Goal: Task Accomplishment & Management: Manage account settings

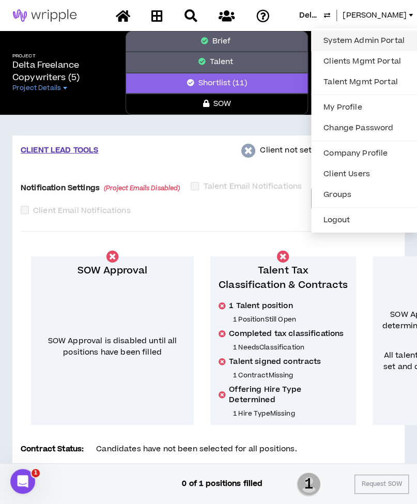
click at [369, 47] on link "System Admin Portal" at bounding box center [364, 41] width 94 height 16
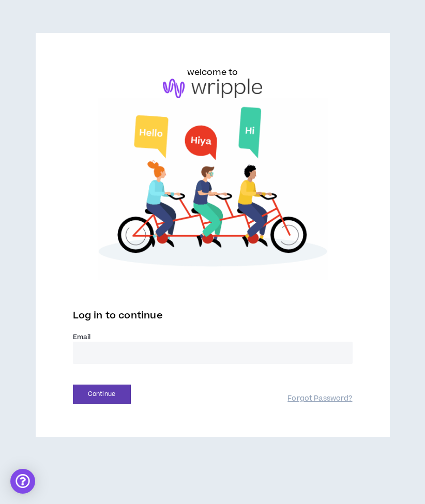
click at [194, 345] on input "email" at bounding box center [213, 353] width 280 height 22
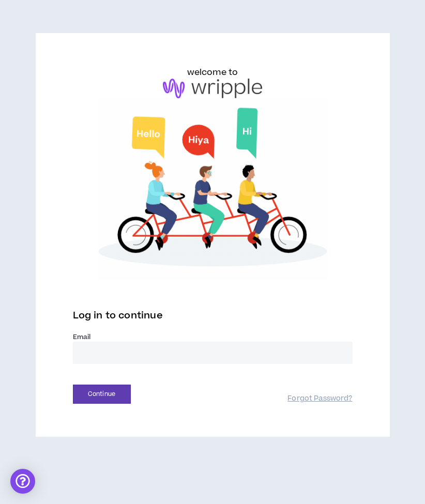
type input "**********"
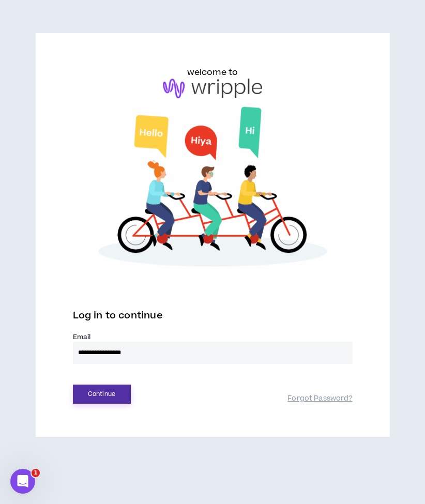
click at [119, 392] on button "Continue" at bounding box center [102, 393] width 58 height 19
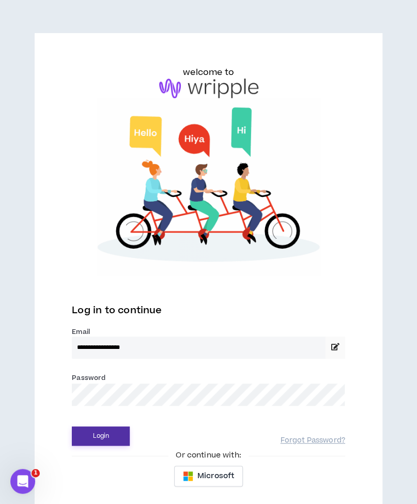
click at [118, 431] on button "Login" at bounding box center [101, 435] width 58 height 19
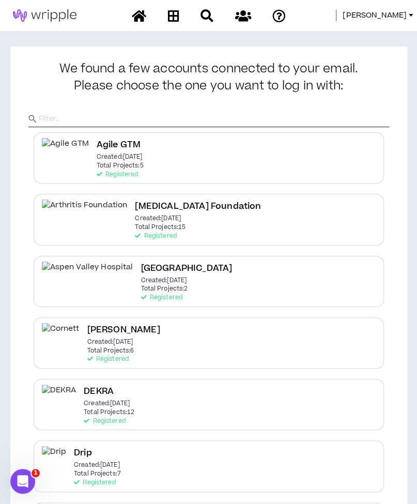
click at [397, 14] on span "Mason" at bounding box center [375, 15] width 64 height 11
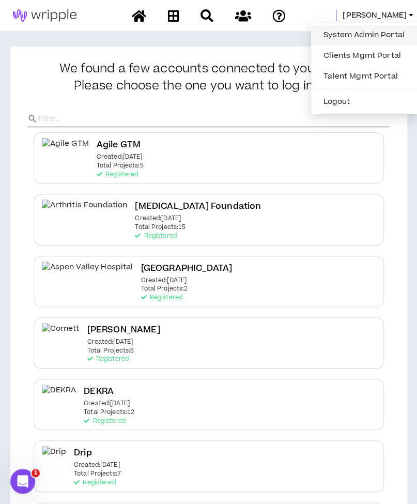
click at [386, 28] on link "System Admin Portal" at bounding box center [364, 35] width 94 height 16
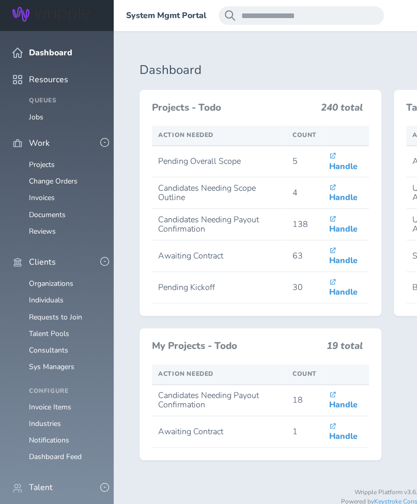
click at [114, 18] on div "System Mgmt Portal [PERSON_NAME]" at bounding box center [388, 15] width 548 height 31
click at [126, 16] on span at bounding box center [126, 16] width 0 height 0
click at [57, 503] on link "Individuals" at bounding box center [46, 509] width 35 height 10
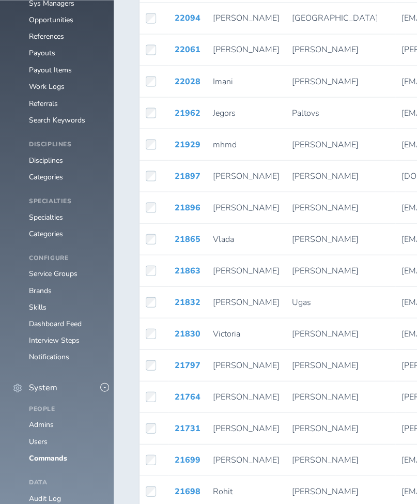
scroll to position [601, 0]
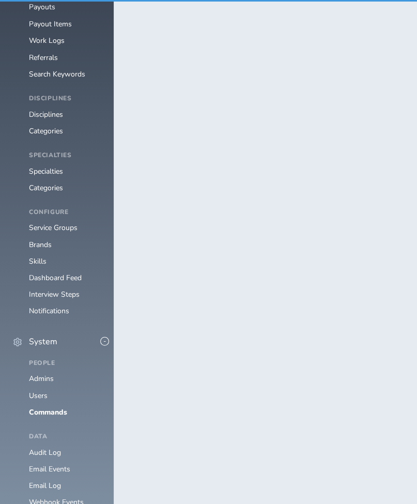
scroll to position [555, 0]
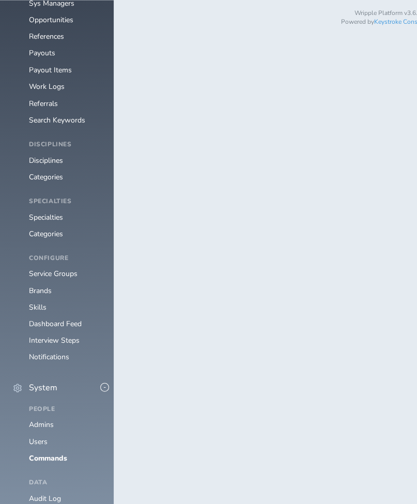
scroll to position [601, 0]
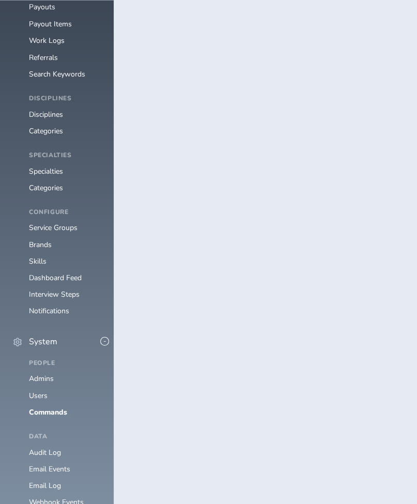
type input "*******"
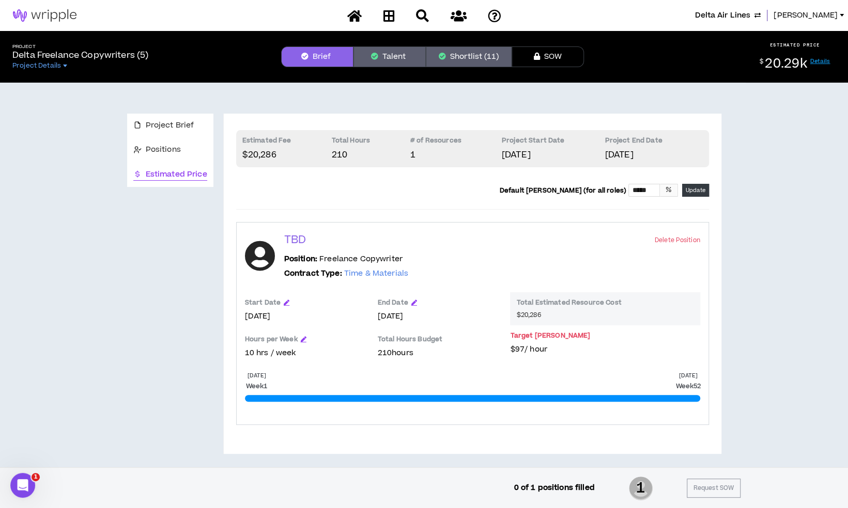
click at [118, 290] on div "Project Brief Positions Estimated Price Estimated Fee $20,286 Total Hours 210 #…" at bounding box center [424, 278] width 840 height 390
click at [390, 9] on icon at bounding box center [388, 15] width 11 height 13
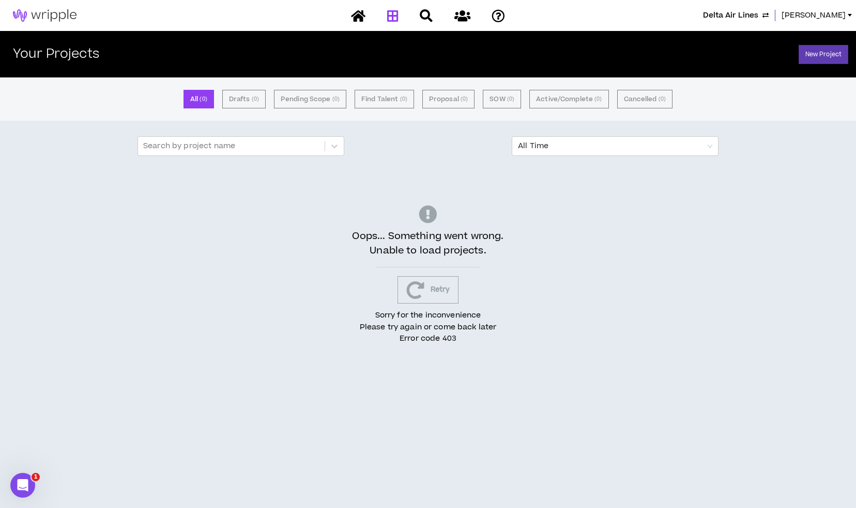
click at [421, 279] on button "Retry" at bounding box center [427, 289] width 61 height 27
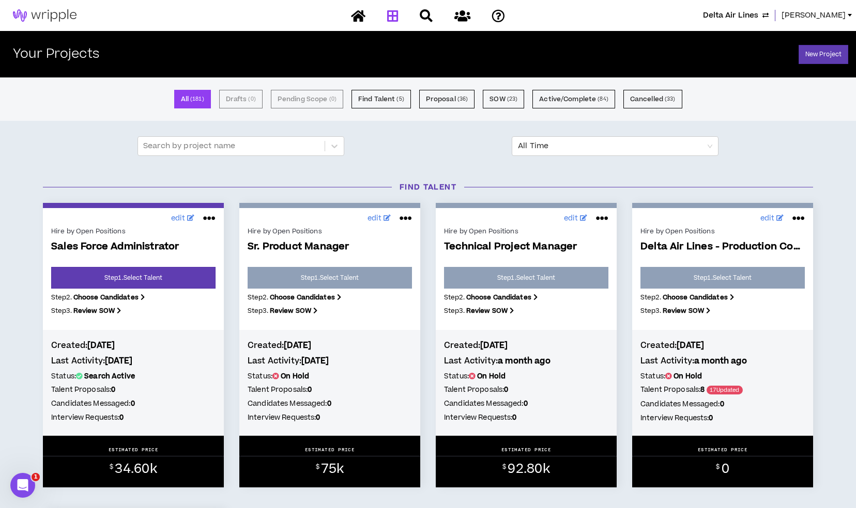
click at [827, 13] on span "[PERSON_NAME]" at bounding box center [813, 15] width 64 height 11
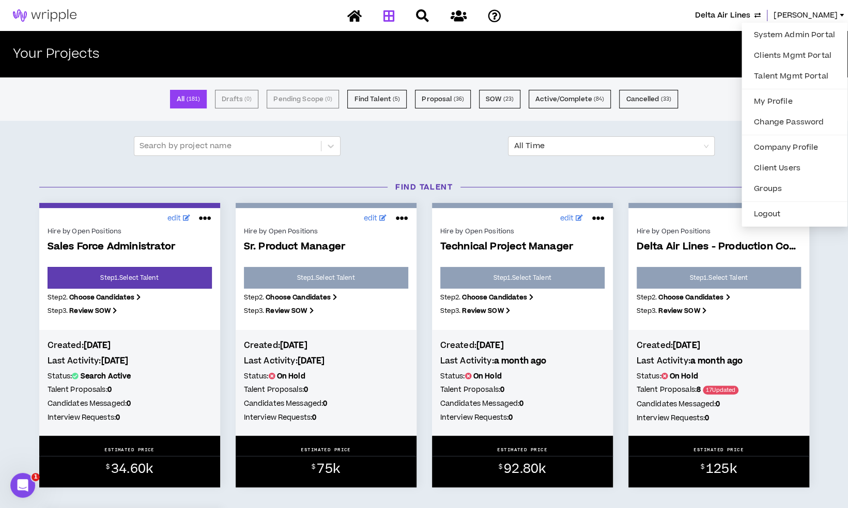
click at [720, 178] on div "Find Talent" at bounding box center [424, 188] width 785 height 32
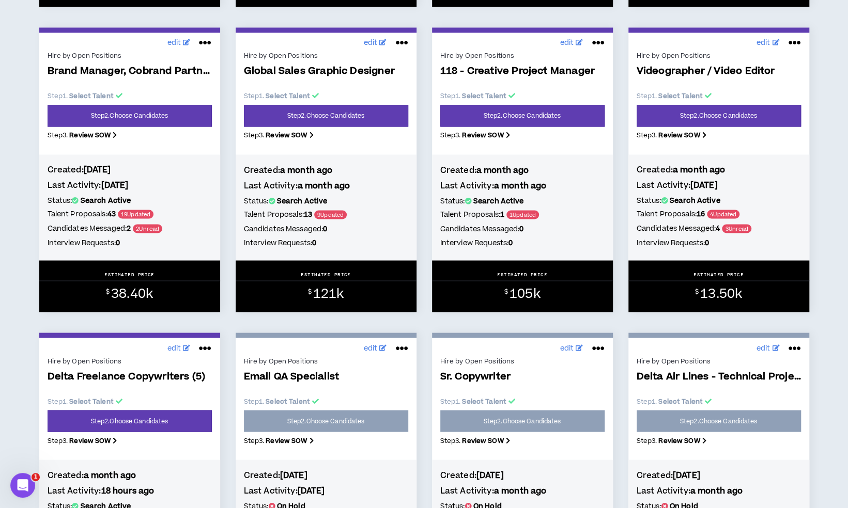
scroll to position [1133, 0]
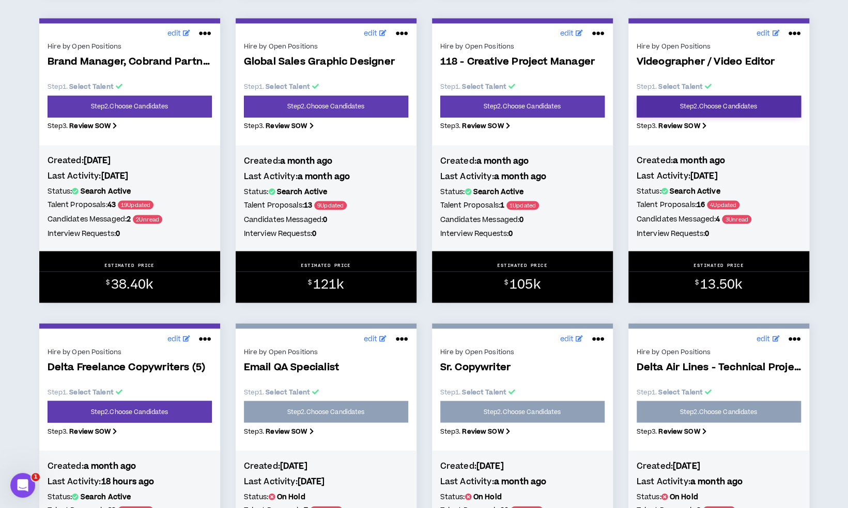
click at [723, 106] on link "Step 2 . Choose Candidates" at bounding box center [719, 107] width 164 height 22
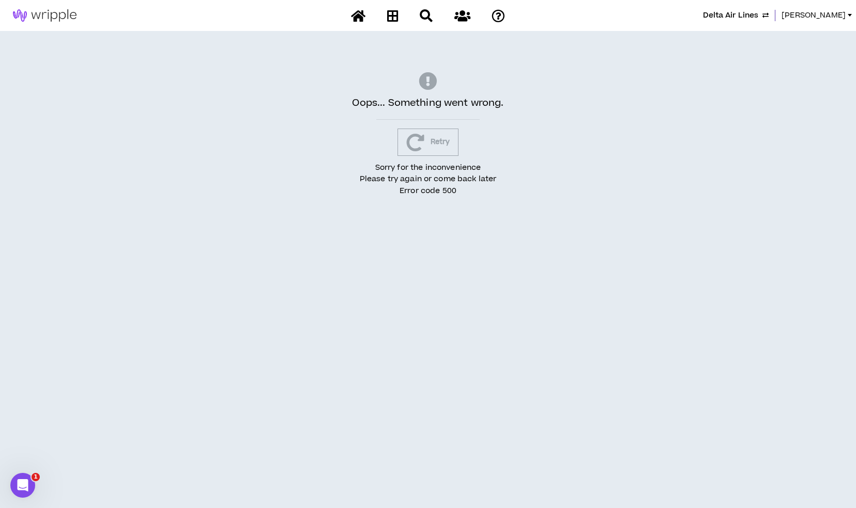
click at [429, 155] on div "Oops... Something went wrong. Retry Sorry for the inconvenience Please try agai…" at bounding box center [428, 134] width 856 height 207
click at [429, 153] on button "Retry" at bounding box center [427, 142] width 61 height 27
click at [807, 14] on span "[PERSON_NAME]" at bounding box center [813, 15] width 64 height 11
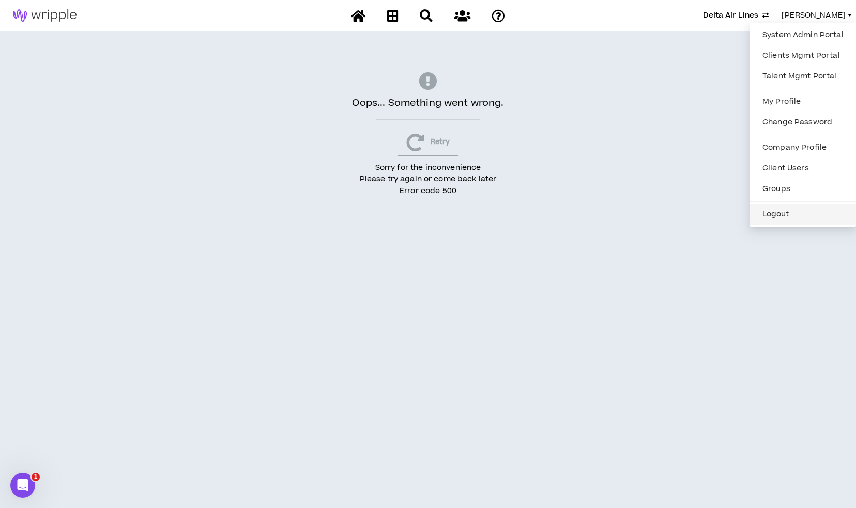
click at [802, 218] on button "Logout" at bounding box center [803, 215] width 94 height 16
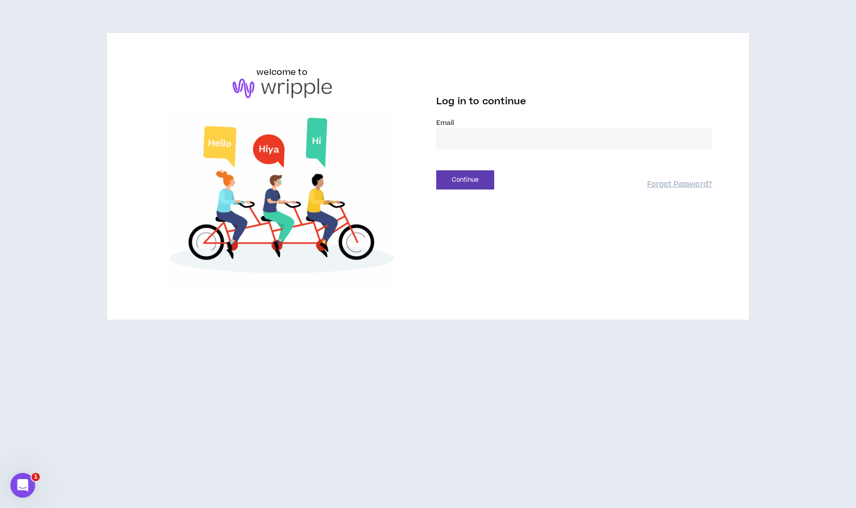
click at [486, 143] on input "email" at bounding box center [573, 139] width 275 height 22
type input "**********"
click at [461, 181] on button "Continue" at bounding box center [465, 180] width 58 height 19
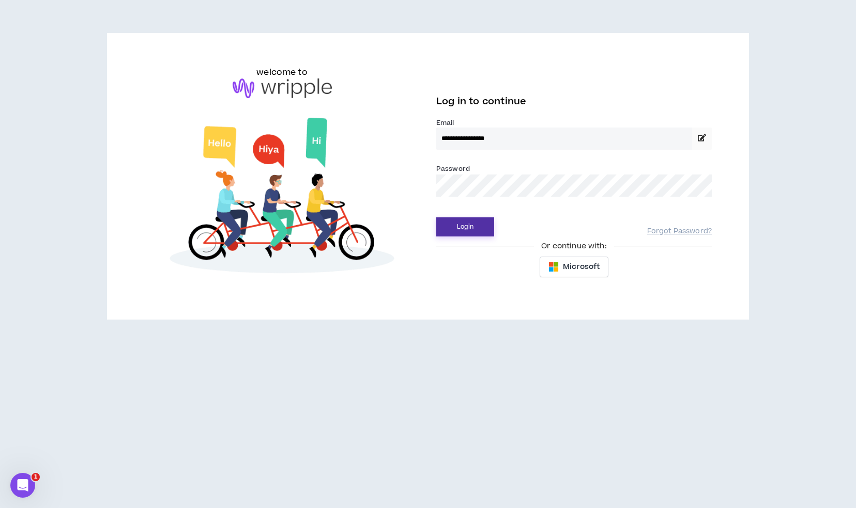
click at [484, 237] on div "**********" at bounding box center [574, 175] width 292 height 218
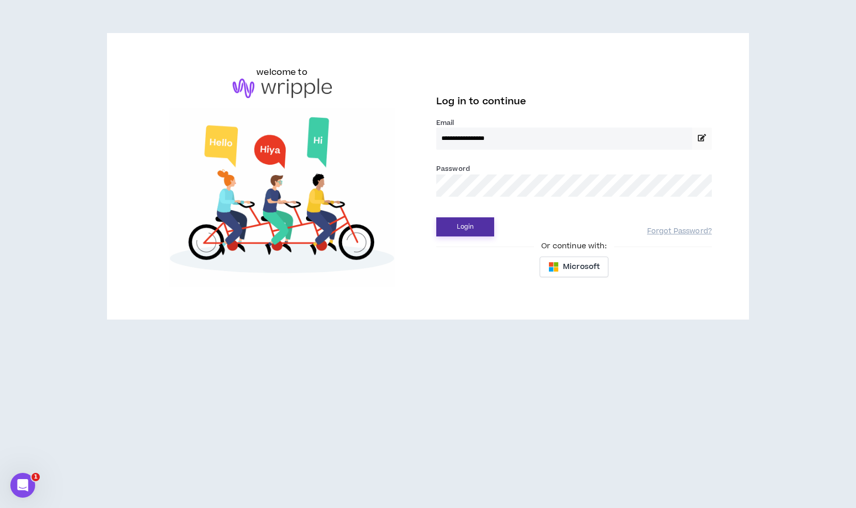
click at [482, 236] on button "Login" at bounding box center [465, 227] width 58 height 19
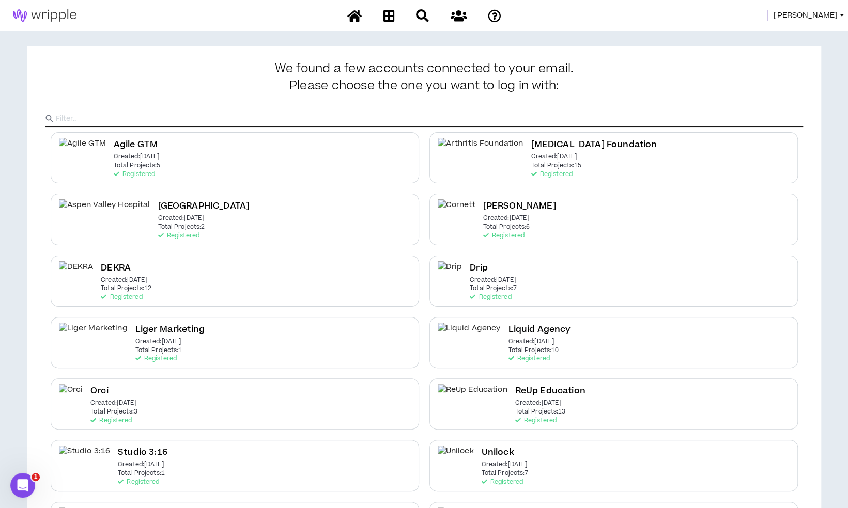
click at [825, 17] on span "Mason" at bounding box center [805, 15] width 64 height 11
click at [787, 33] on link "System Admin Portal" at bounding box center [795, 35] width 94 height 16
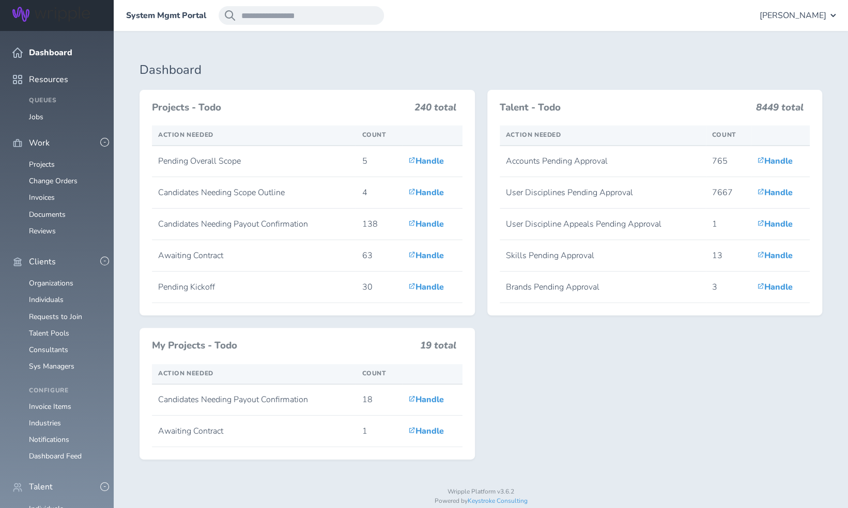
scroll to position [53, 0]
click at [50, 345] on link "Consultants" at bounding box center [48, 350] width 39 height 10
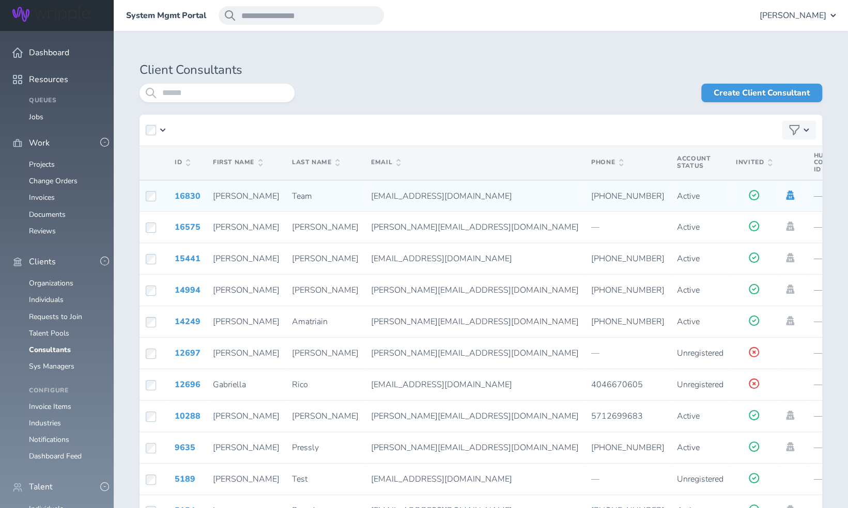
click at [786, 196] on icon at bounding box center [790, 195] width 8 height 9
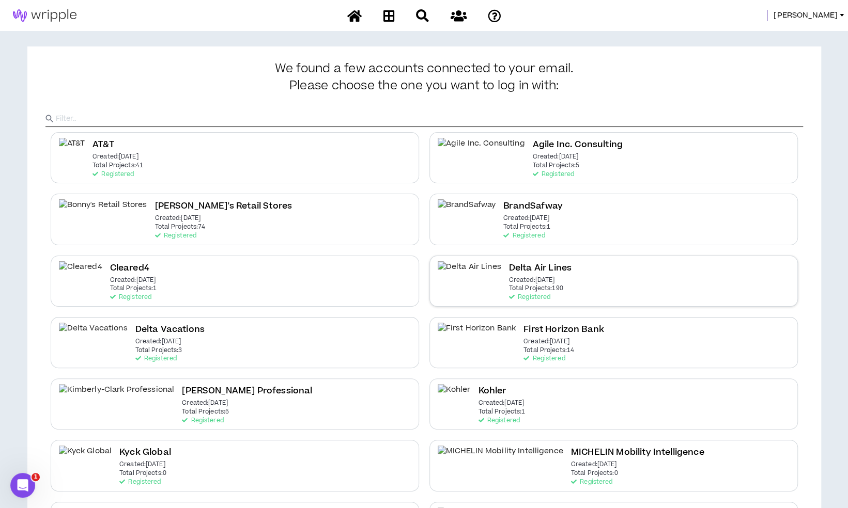
click at [509, 295] on p "Registered" at bounding box center [529, 297] width 41 height 7
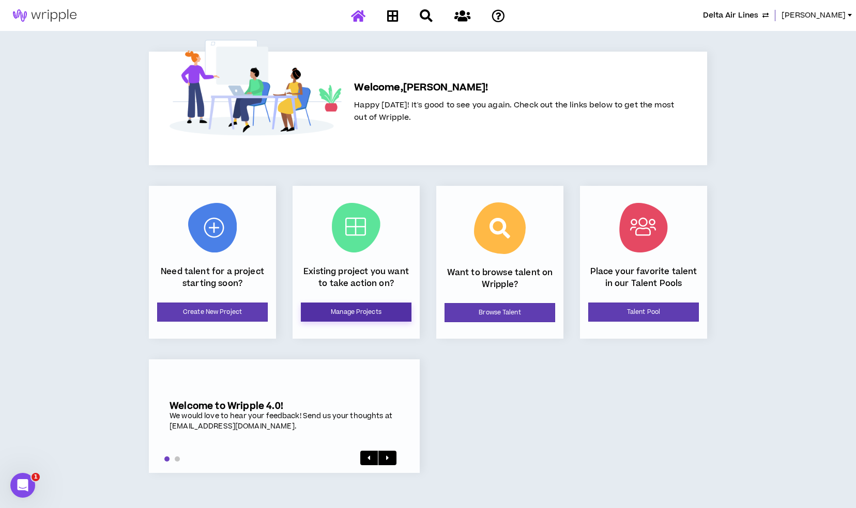
click at [385, 311] on link "Manage Projects" at bounding box center [356, 312] width 111 height 19
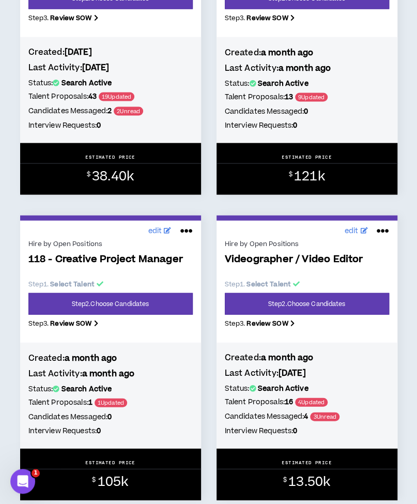
scroll to position [1898, 0]
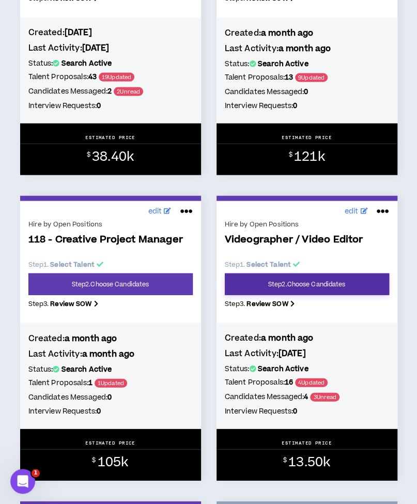
click at [331, 294] on link "Step 2 . Choose Candidates" at bounding box center [307, 284] width 164 height 22
